Goal: Task Accomplishment & Management: Manage account settings

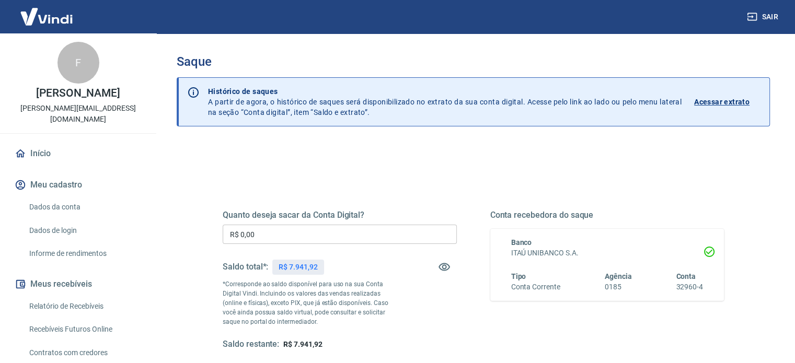
click at [330, 236] on input "R$ 0,00" at bounding box center [340, 234] width 234 height 19
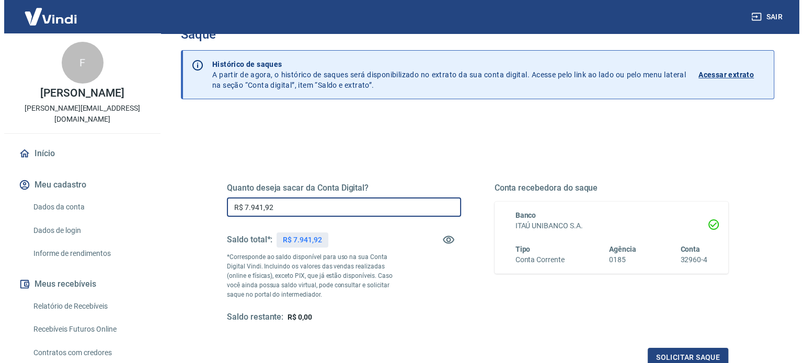
scroll to position [52, 0]
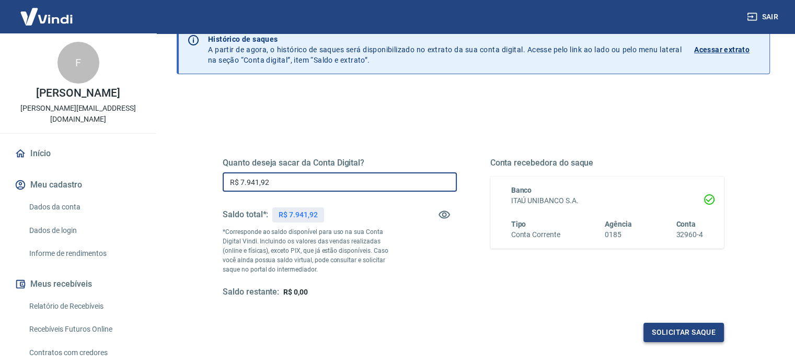
type input "R$ 7.941,92"
click at [692, 330] on button "Solicitar saque" at bounding box center [683, 332] width 80 height 19
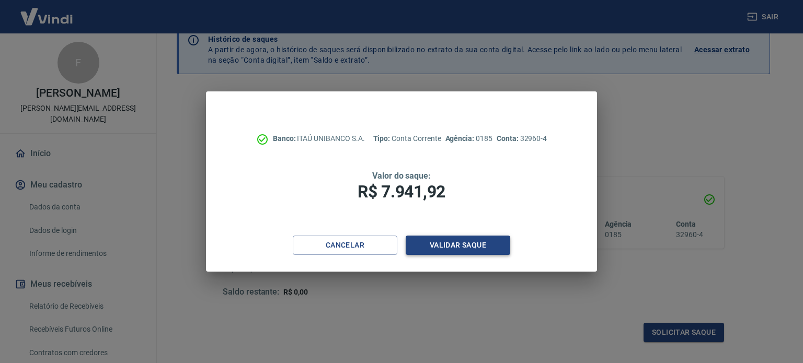
click at [460, 246] on button "Validar saque" at bounding box center [458, 245] width 105 height 19
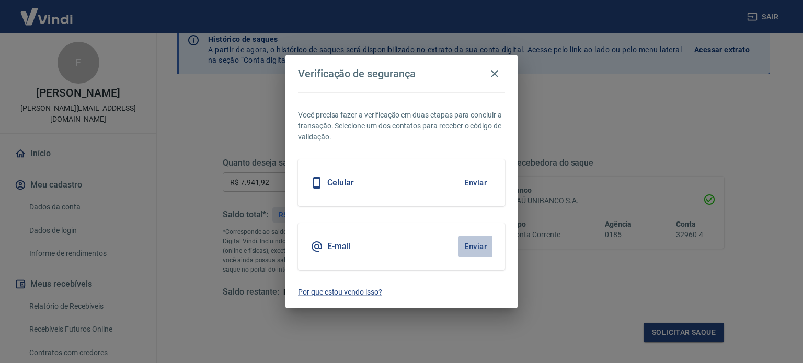
click at [462, 246] on button "Enviar" at bounding box center [475, 247] width 34 height 22
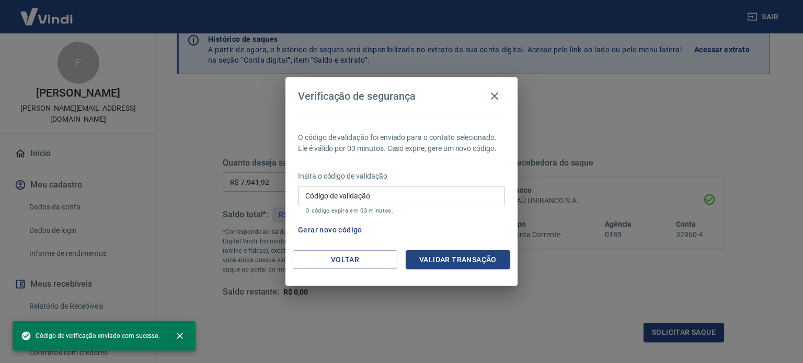
click at [383, 192] on input "Código de validação" at bounding box center [401, 195] width 207 height 19
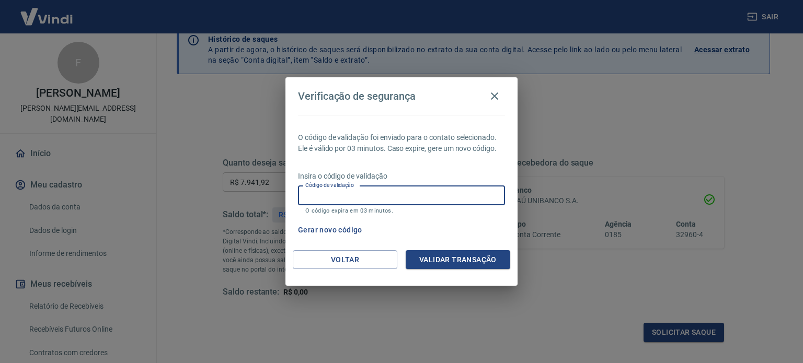
paste input "375147"
type input "375147"
click at [473, 266] on button "Validar transação" at bounding box center [458, 259] width 105 height 19
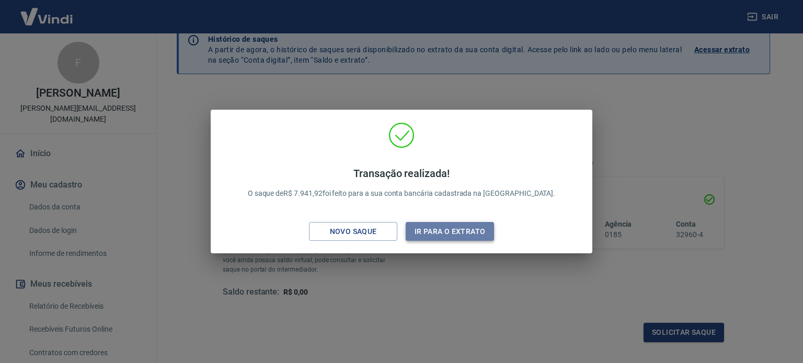
click at [456, 235] on button "Ir para o extrato" at bounding box center [450, 231] width 88 height 19
